Goal: Transaction & Acquisition: Download file/media

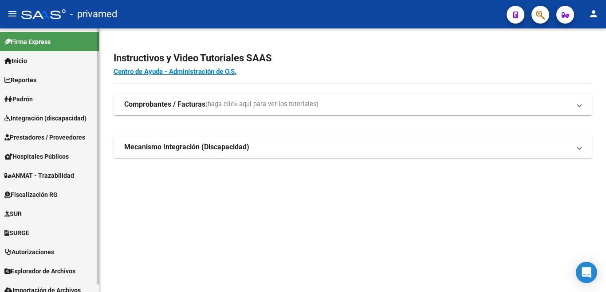
click at [38, 121] on span "Integración (discapacidad)" at bounding box center [45, 118] width 82 height 10
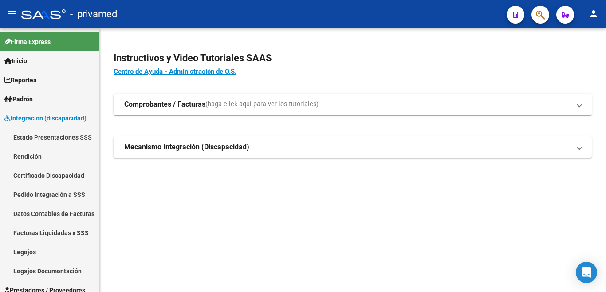
click at [169, 102] on strong "Comprobantes / Facturas" at bounding box center [164, 104] width 81 height 10
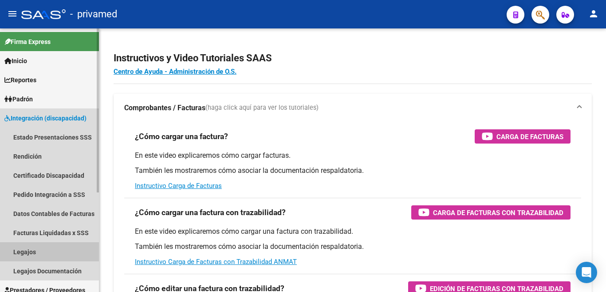
click at [40, 247] on link "Legajos" at bounding box center [49, 251] width 99 height 19
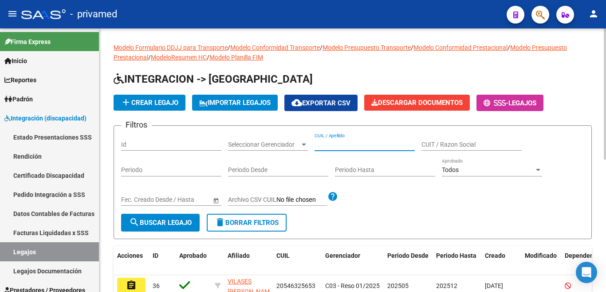
click at [380, 142] on input "CUIL / Apellido" at bounding box center [365, 145] width 100 height 8
type input "[PERSON_NAME]"
click at [145, 222] on span "search Buscar Legajo" at bounding box center [160, 222] width 63 height 8
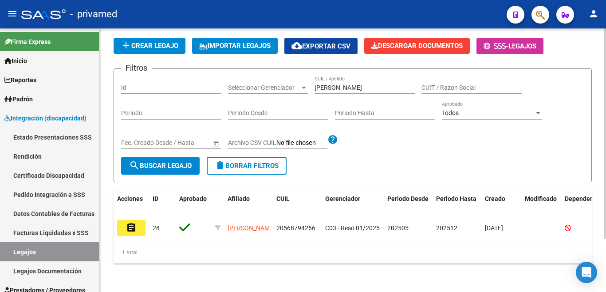
scroll to position [67, 0]
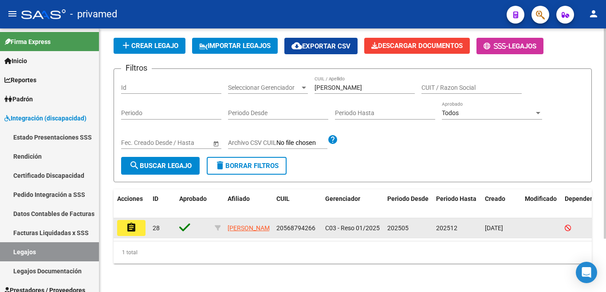
click at [135, 222] on mat-icon "assignment" at bounding box center [131, 227] width 11 height 11
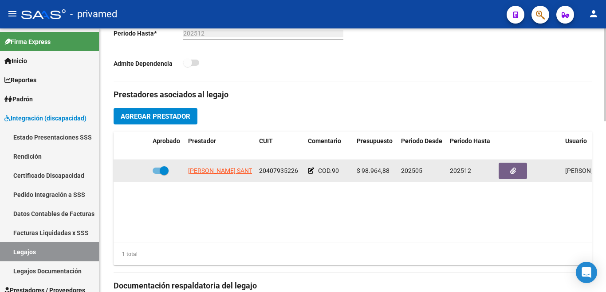
click at [239, 175] on app-link-go-to "[PERSON_NAME] SANTIAGO [PERSON_NAME]" at bounding box center [252, 171] width 128 height 10
click at [223, 164] on datatable-body-cell "[PERSON_NAME] SANTIAGO [PERSON_NAME]" at bounding box center [220, 171] width 71 height 22
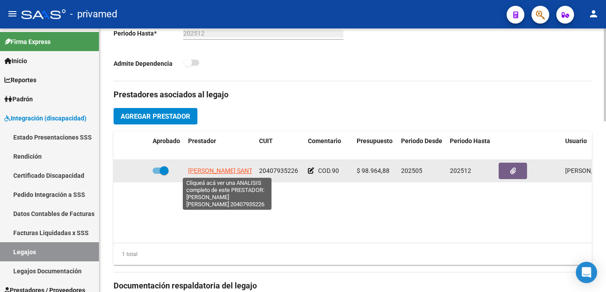
click at [222, 168] on span "[PERSON_NAME] SANTIAGO [PERSON_NAME]" at bounding box center [252, 170] width 128 height 7
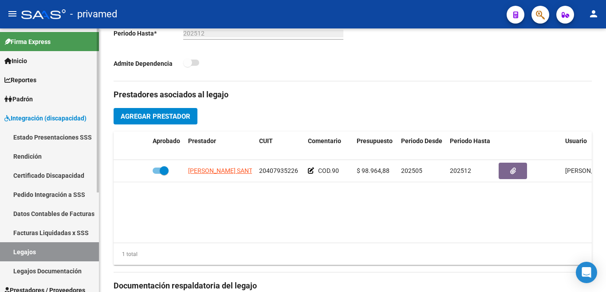
click at [126, 145] on mat-sidenav-container "Firma Express Inicio Instructivos Contacto OS Reportes SUR Expedientes Internos…" at bounding box center [303, 159] width 606 height 263
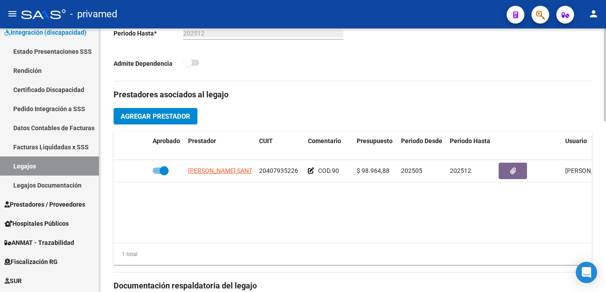
scroll to position [89, 0]
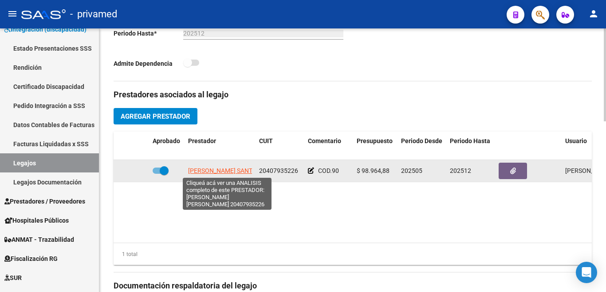
click at [209, 173] on span "[PERSON_NAME] SANTIAGO [PERSON_NAME]" at bounding box center [252, 170] width 128 height 7
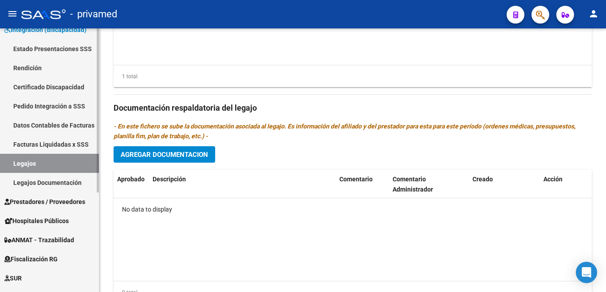
scroll to position [0, 0]
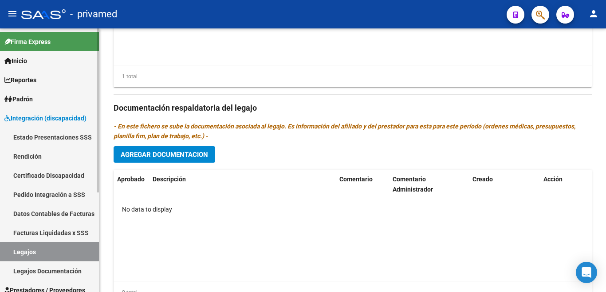
click at [99, 155] on mat-sidenav "Firma Express Inicio Instructivos Contacto OS Reportes SUR Expedientes Internos…" at bounding box center [49, 159] width 99 height 263
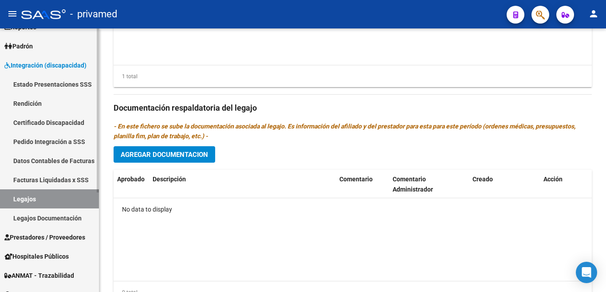
scroll to position [133, 0]
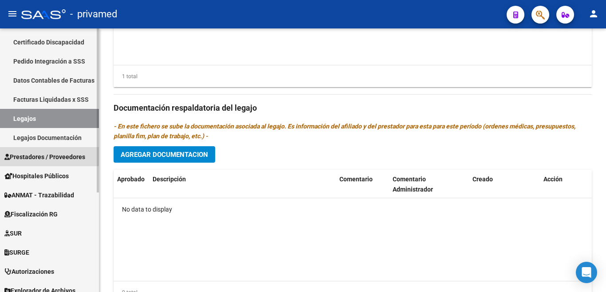
click at [40, 155] on span "Prestadores / Proveedores" at bounding box center [44, 157] width 81 height 10
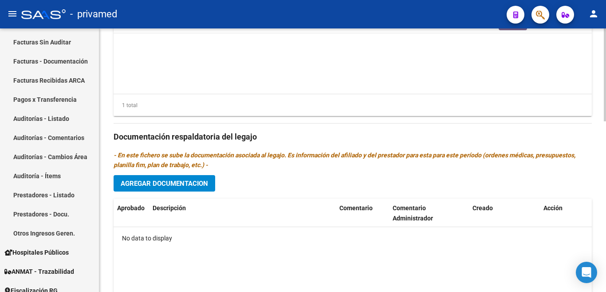
scroll to position [399, 0]
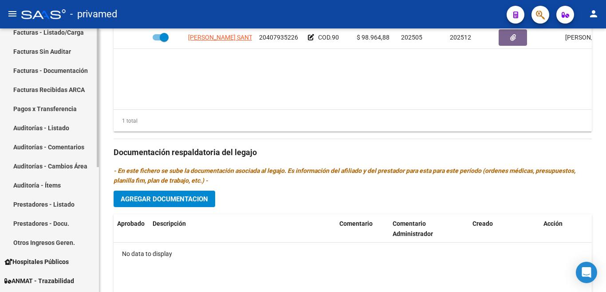
click at [98, 112] on div at bounding box center [98, 97] width 2 height 138
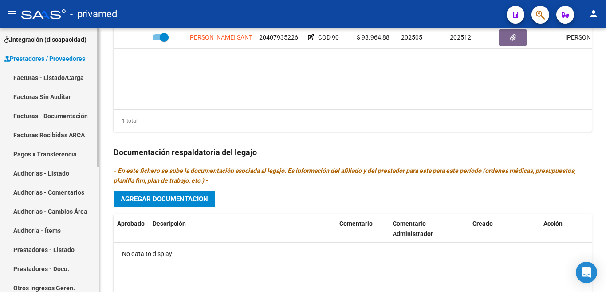
scroll to position [0, 0]
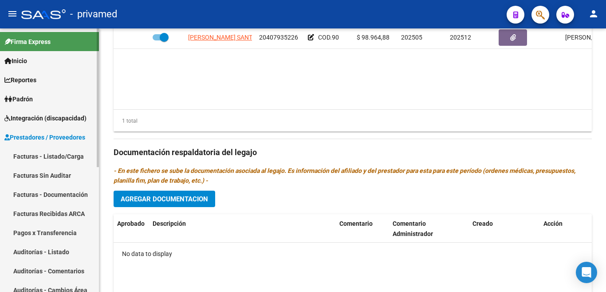
click at [69, 140] on span "Prestadores / Proveedores" at bounding box center [44, 137] width 81 height 10
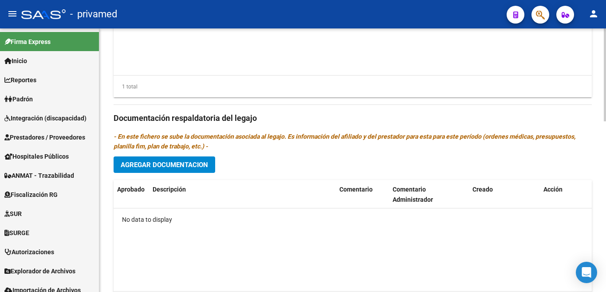
scroll to position [444, 0]
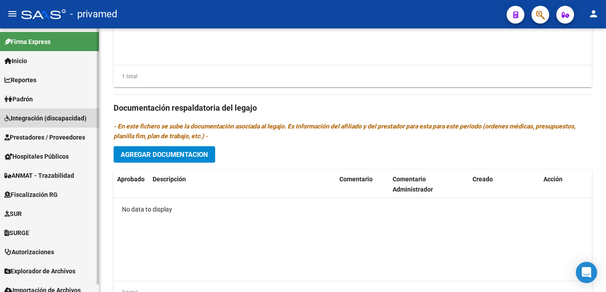
click at [50, 118] on span "Integración (discapacidad)" at bounding box center [45, 118] width 82 height 10
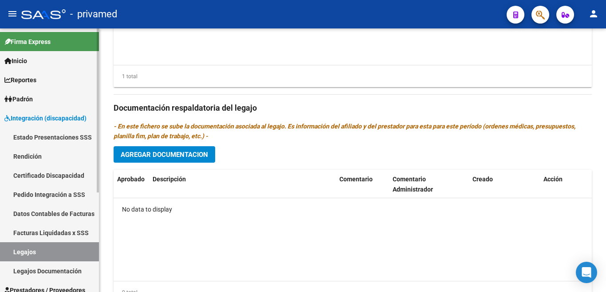
click at [40, 116] on span "Integración (discapacidad)" at bounding box center [45, 118] width 82 height 10
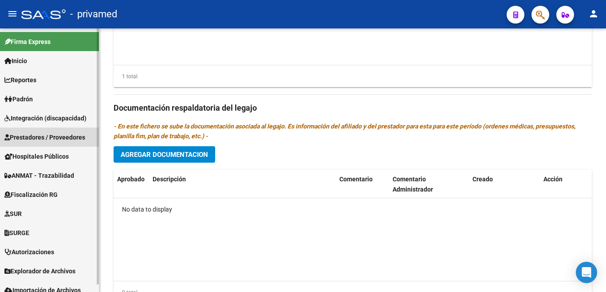
click at [39, 131] on link "Prestadores / Proveedores" at bounding box center [49, 136] width 99 height 19
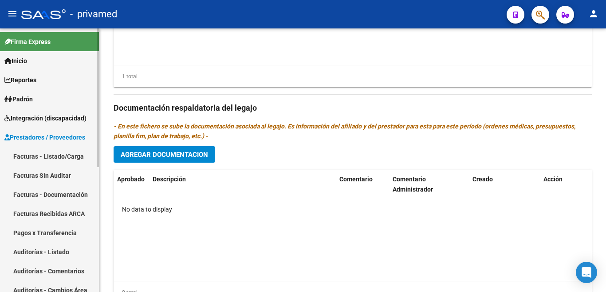
click at [58, 158] on link "Facturas - Listado/Carga" at bounding box center [49, 155] width 99 height 19
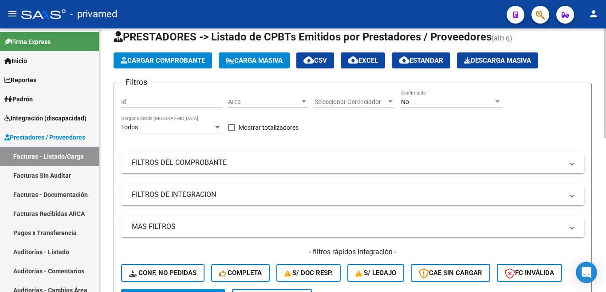
scroll to position [12, 0]
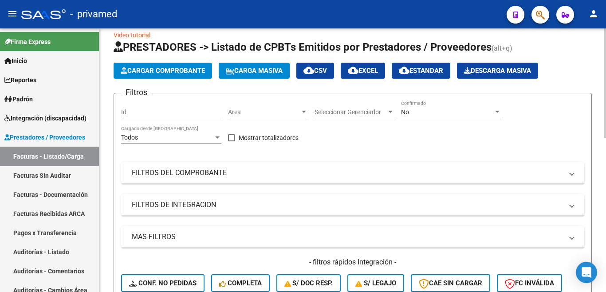
click at [434, 111] on div "No" at bounding box center [447, 112] width 92 height 8
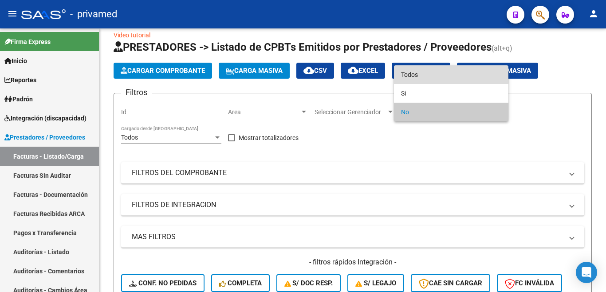
click at [405, 70] on span "Todos" at bounding box center [451, 74] width 100 height 19
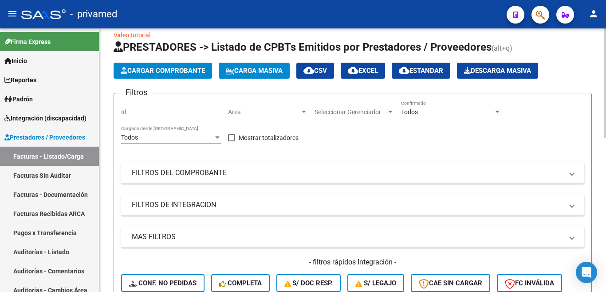
click at [184, 172] on mat-panel-title "FILTROS DEL COMPROBANTE" at bounding box center [347, 173] width 431 height 10
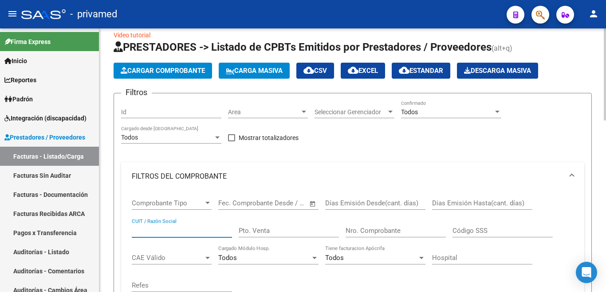
click at [180, 229] on input "CUIT / Razón Social" at bounding box center [182, 230] width 100 height 8
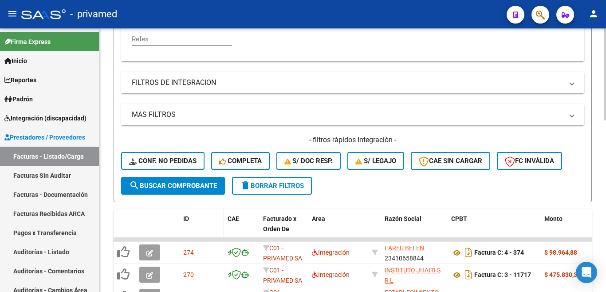
scroll to position [279, 0]
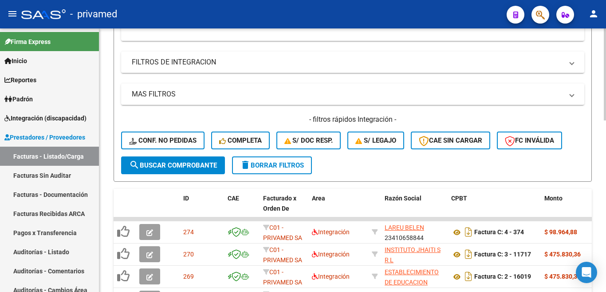
type input "[PERSON_NAME]"
click at [170, 162] on span "search Buscar Comprobante" at bounding box center [173, 165] width 88 height 8
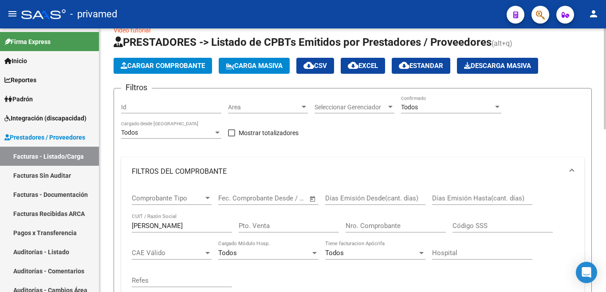
scroll to position [12, 0]
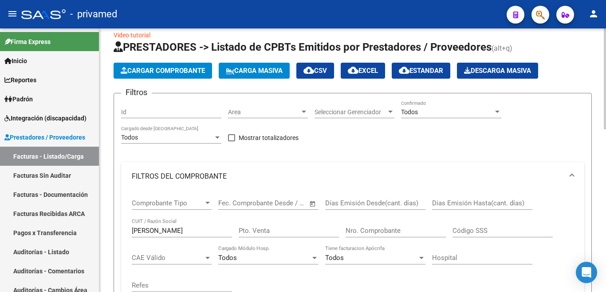
click at [288, 112] on span "Area" at bounding box center [264, 112] width 72 height 8
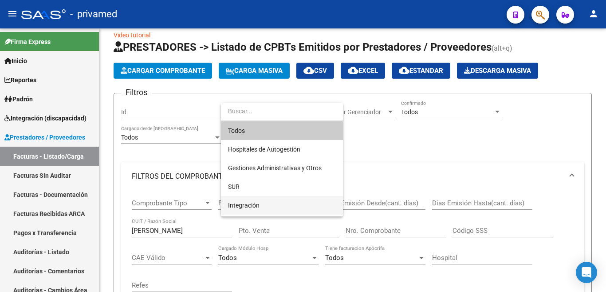
click at [238, 209] on span "Integración" at bounding box center [282, 205] width 108 height 19
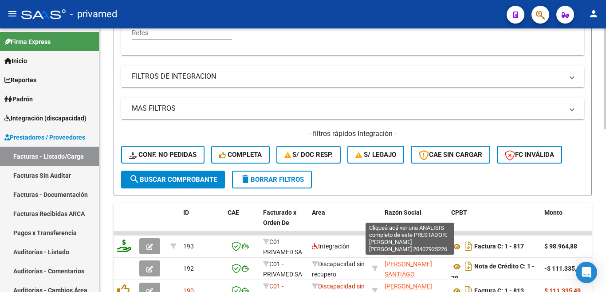
scroll to position [367, 0]
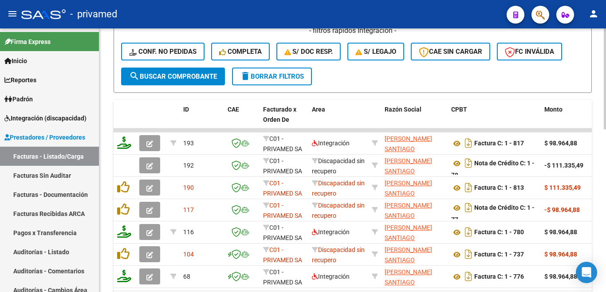
click at [174, 80] on button "search Buscar Comprobante" at bounding box center [173, 76] width 104 height 18
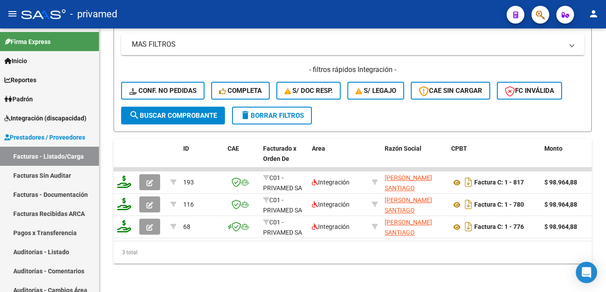
scroll to position [336, 0]
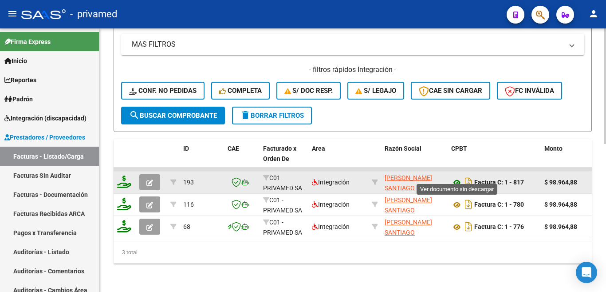
click at [458, 177] on icon at bounding box center [457, 182] width 12 height 11
